Goal: Book appointment/travel/reservation

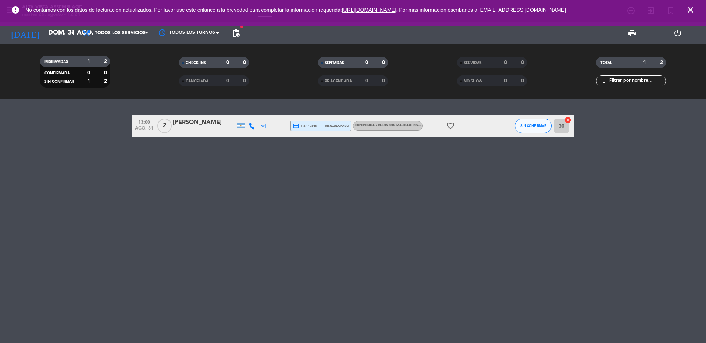
click at [70, 35] on icon "arrow_drop_down" at bounding box center [72, 33] width 9 height 9
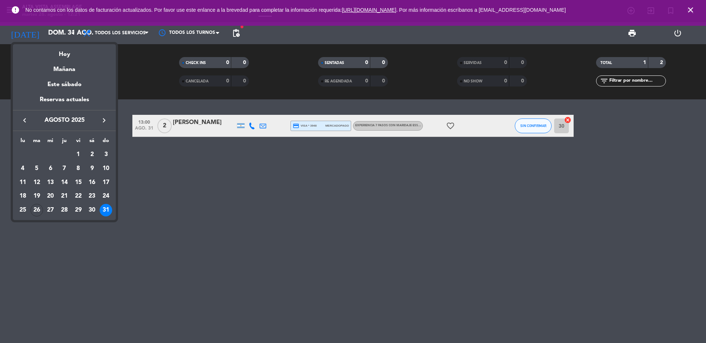
click at [76, 210] on div "29" at bounding box center [78, 210] width 12 height 12
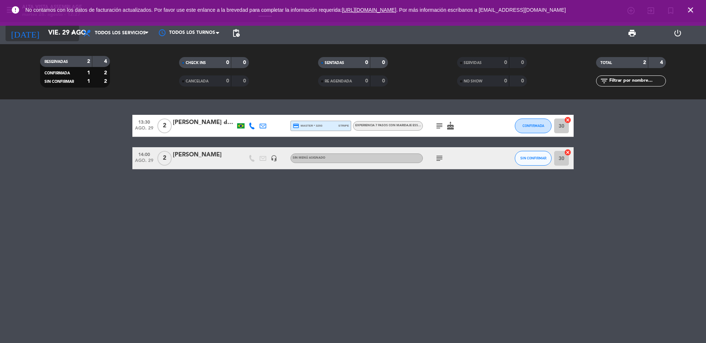
click at [72, 34] on icon "arrow_drop_down" at bounding box center [72, 33] width 9 height 9
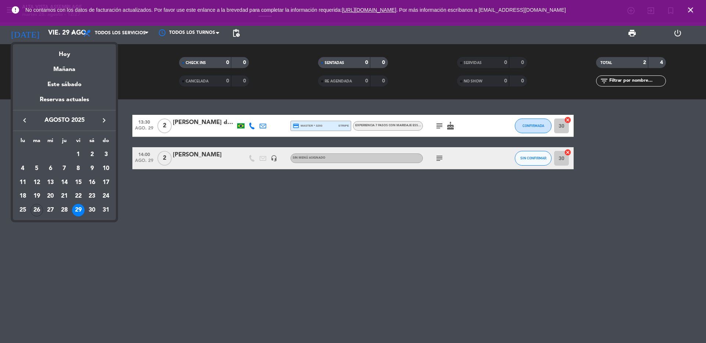
click at [102, 120] on icon "keyboard_arrow_right" at bounding box center [104, 120] width 9 height 9
click at [77, 165] on div "7" at bounding box center [78, 168] width 12 height 12
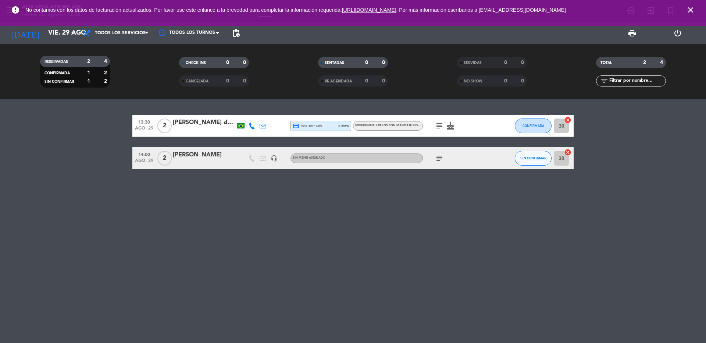
type input "[DATE]"
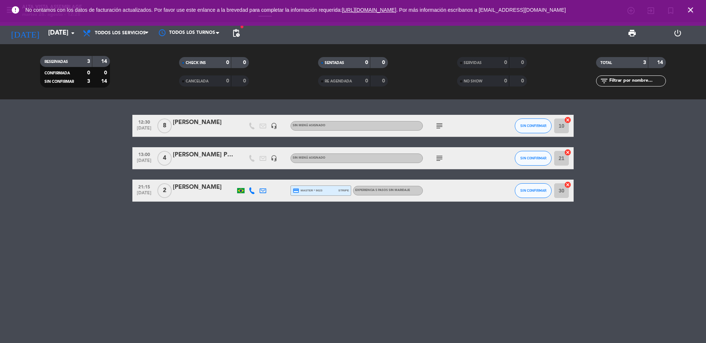
click at [179, 120] on div "[PERSON_NAME]" at bounding box center [204, 123] width 62 height 10
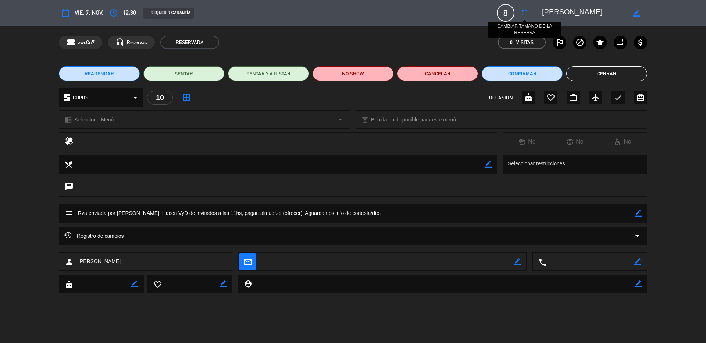
click at [523, 13] on icon "fullscreen" at bounding box center [524, 12] width 9 height 9
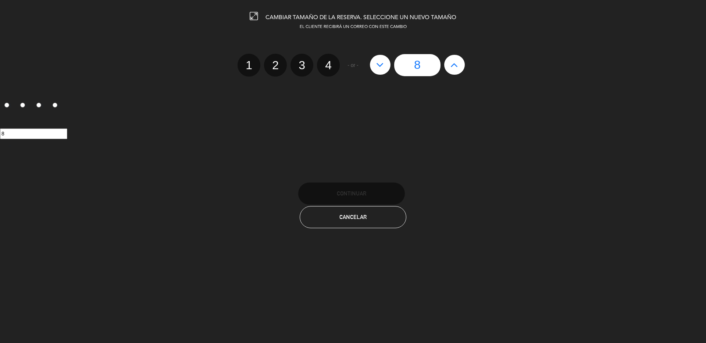
click at [453, 64] on icon at bounding box center [454, 65] width 8 height 12
type input "9"
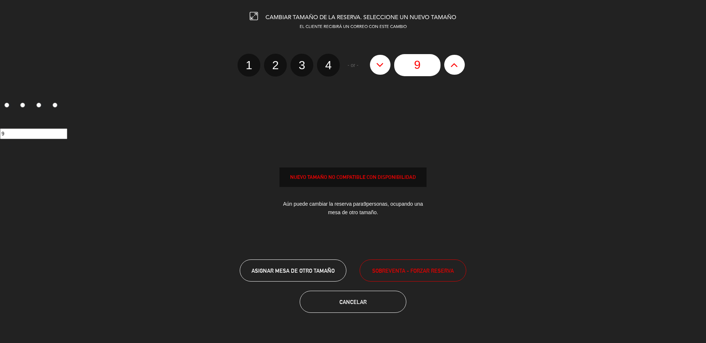
click at [453, 64] on icon at bounding box center [454, 65] width 8 height 12
type input "10"
click at [414, 273] on span "SOBREVENTA - FORZAR RESERVA" at bounding box center [413, 270] width 82 height 8
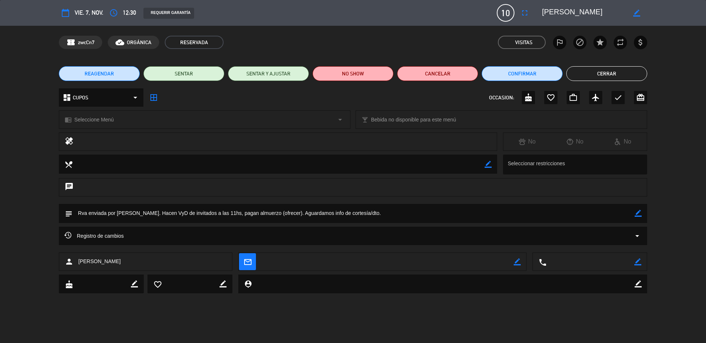
click at [600, 76] on button "Cerrar" at bounding box center [606, 73] width 81 height 15
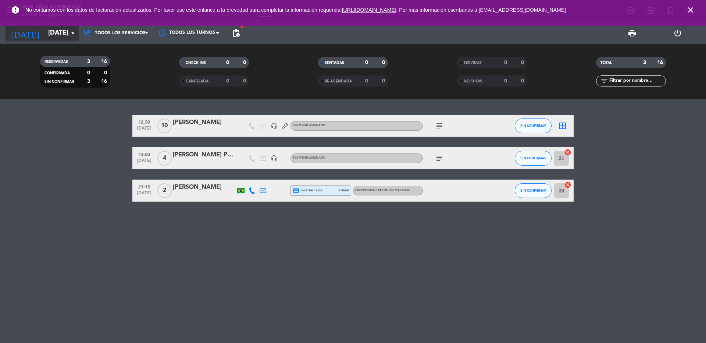
click at [69, 33] on icon "arrow_drop_down" at bounding box center [72, 33] width 9 height 9
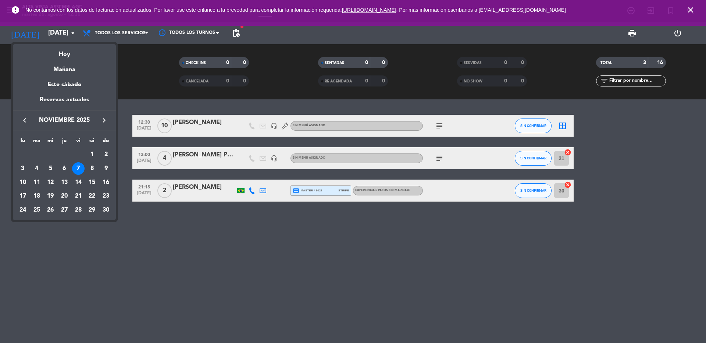
click at [24, 119] on icon "keyboard_arrow_left" at bounding box center [24, 120] width 9 height 9
click at [25, 119] on icon "keyboard_arrow_left" at bounding box center [24, 120] width 9 height 9
click at [26, 119] on icon "keyboard_arrow_left" at bounding box center [24, 120] width 9 height 9
click at [35, 210] on div "26" at bounding box center [37, 210] width 12 height 12
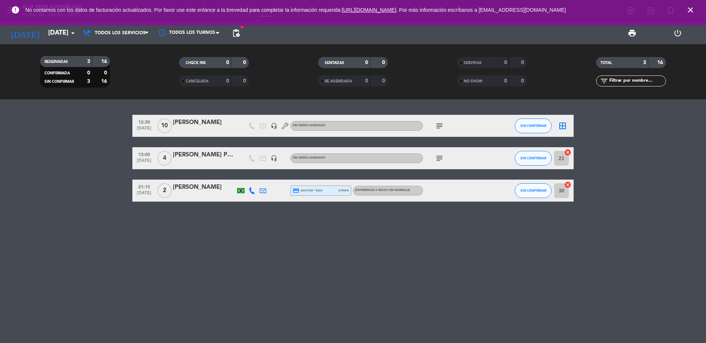
type input "[DATE]"
